Goal: Entertainment & Leisure: Consume media (video, audio)

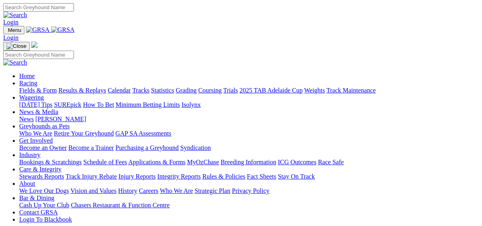
click at [83, 87] on link "Results & Replays" at bounding box center [82, 90] width 48 height 7
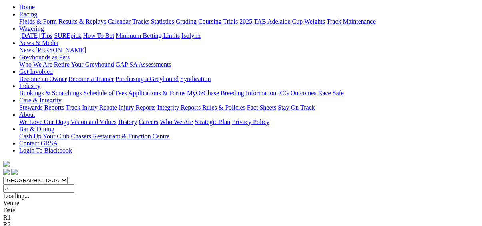
scroll to position [96, 0]
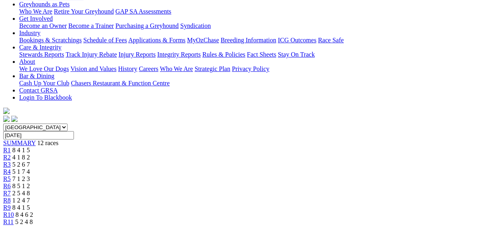
scroll to position [128, 0]
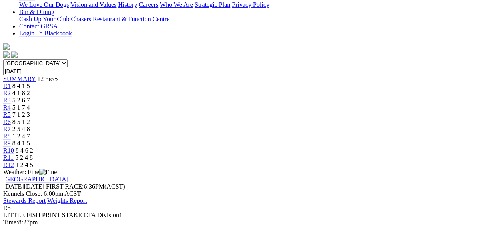
scroll to position [128, 0]
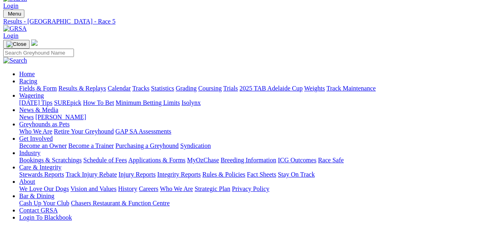
scroll to position [0, 0]
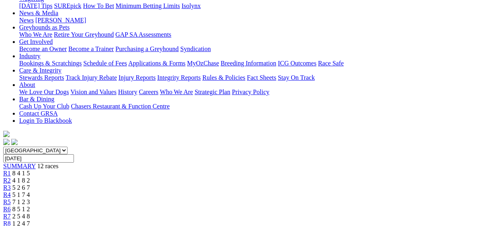
scroll to position [64, 0]
